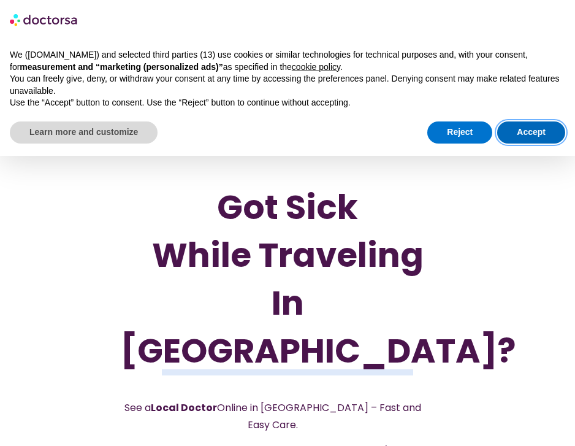
click at [535, 127] on button "Accept" at bounding box center [531, 132] width 68 height 22
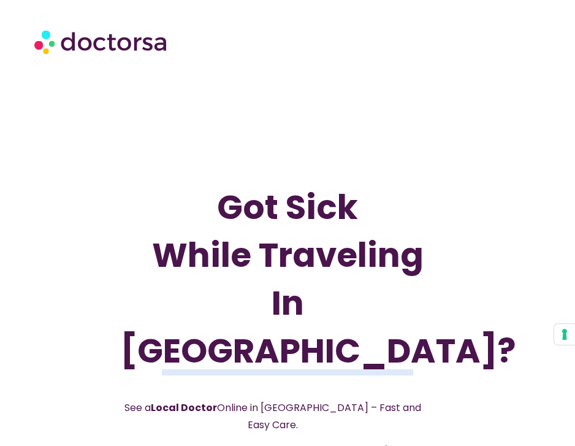
click at [49, 45] on img at bounding box center [101, 41] width 135 height 39
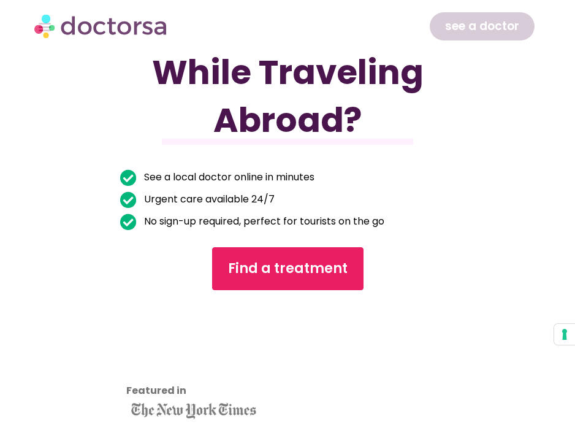
scroll to position [186, 0]
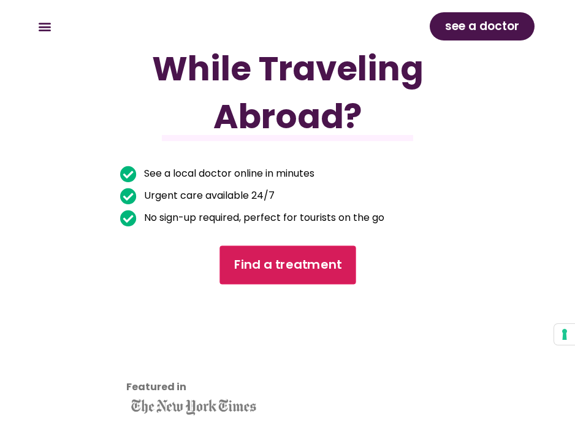
click at [256, 269] on span "Find a treatment" at bounding box center [288, 265] width 108 height 18
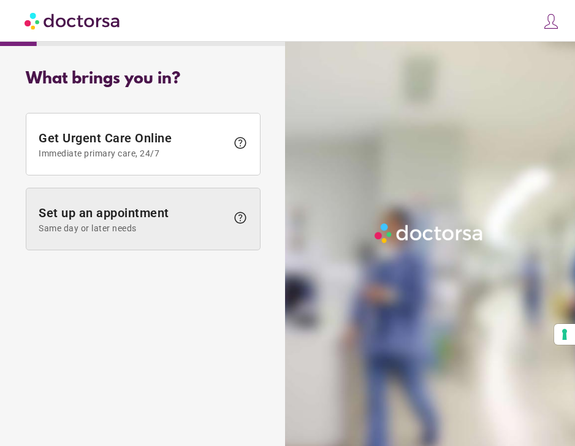
click at [179, 216] on span "Set up an appointment Same day or later needs" at bounding box center [133, 219] width 188 height 28
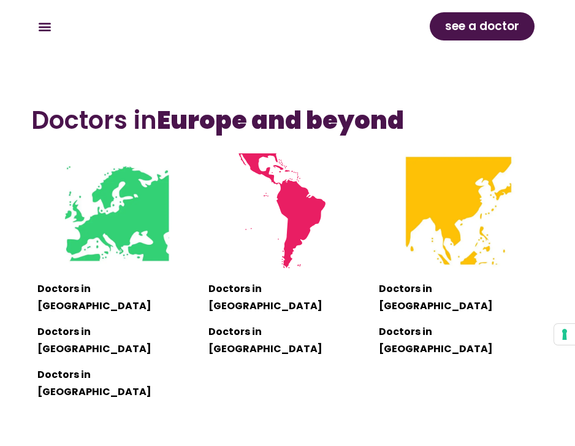
scroll to position [996, 0]
